Goal: Task Accomplishment & Management: Use online tool/utility

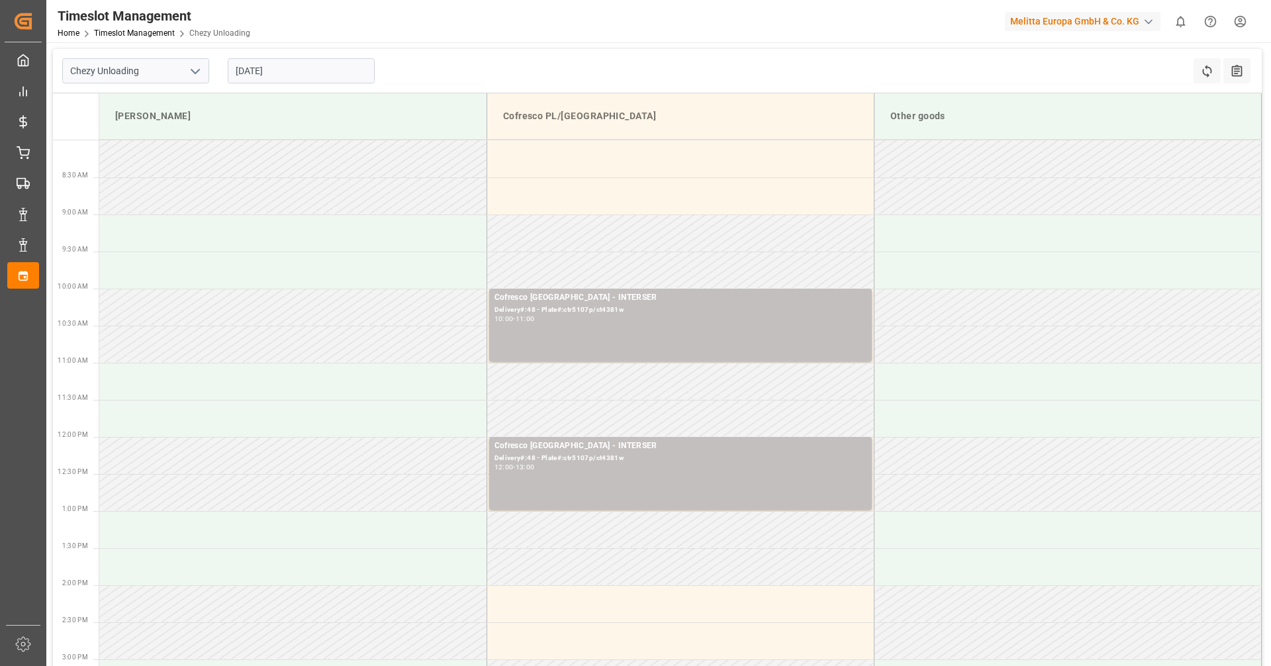
click at [275, 71] on input "[DATE]" at bounding box center [301, 70] width 147 height 25
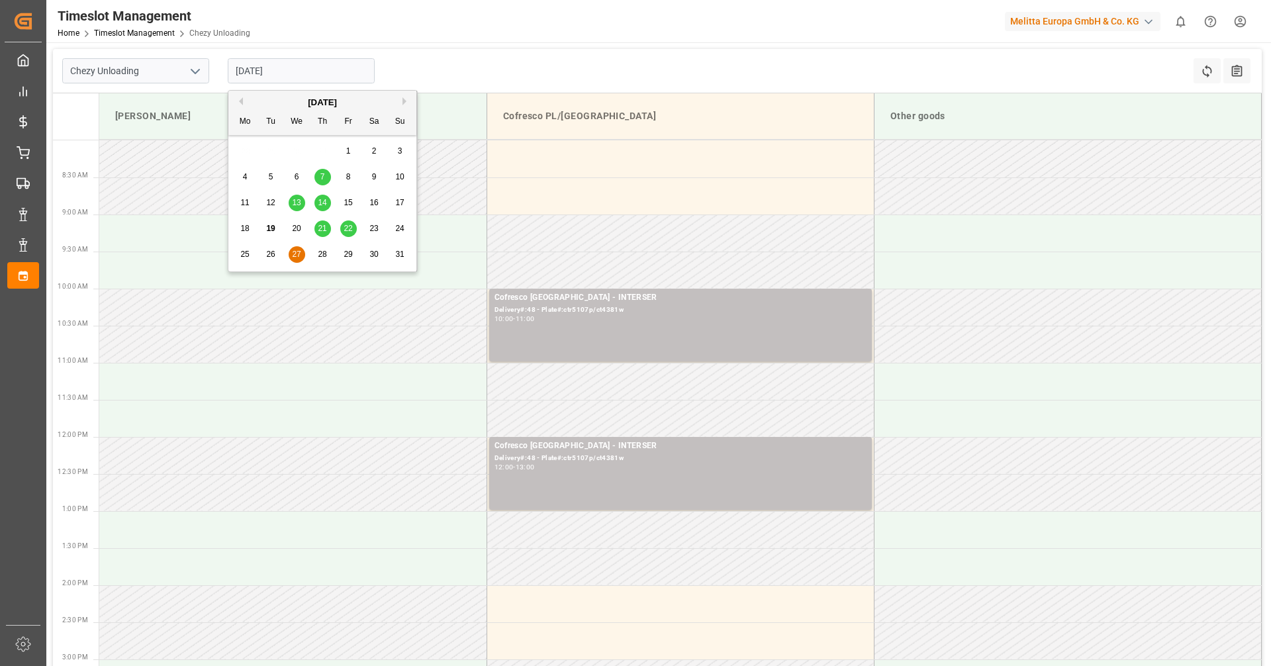
click at [351, 231] on span "22" at bounding box center [348, 228] width 9 height 9
type input "[DATE]"
